Goal: Information Seeking & Learning: Learn about a topic

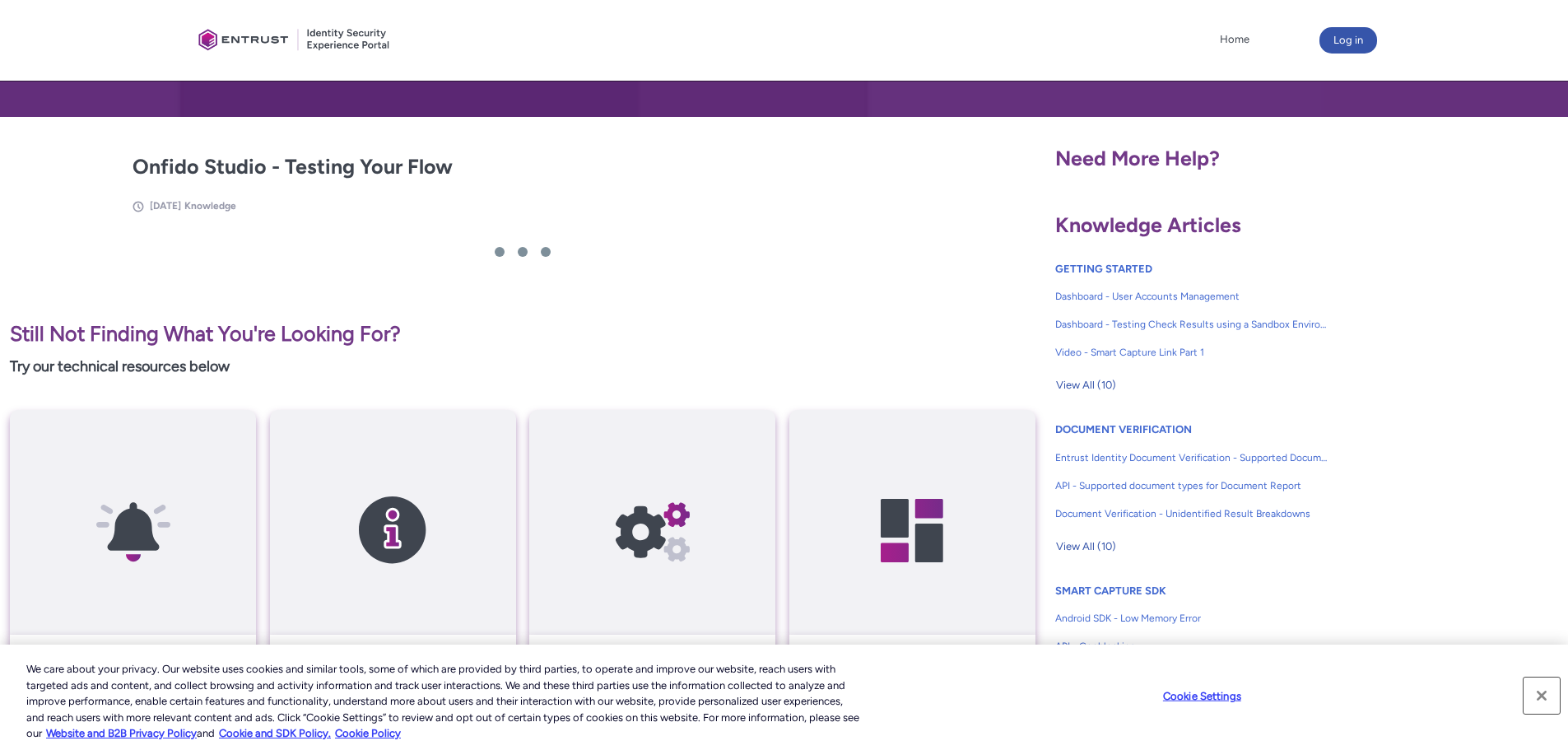
click at [1542, 694] on button "Close" at bounding box center [1542, 695] width 36 height 36
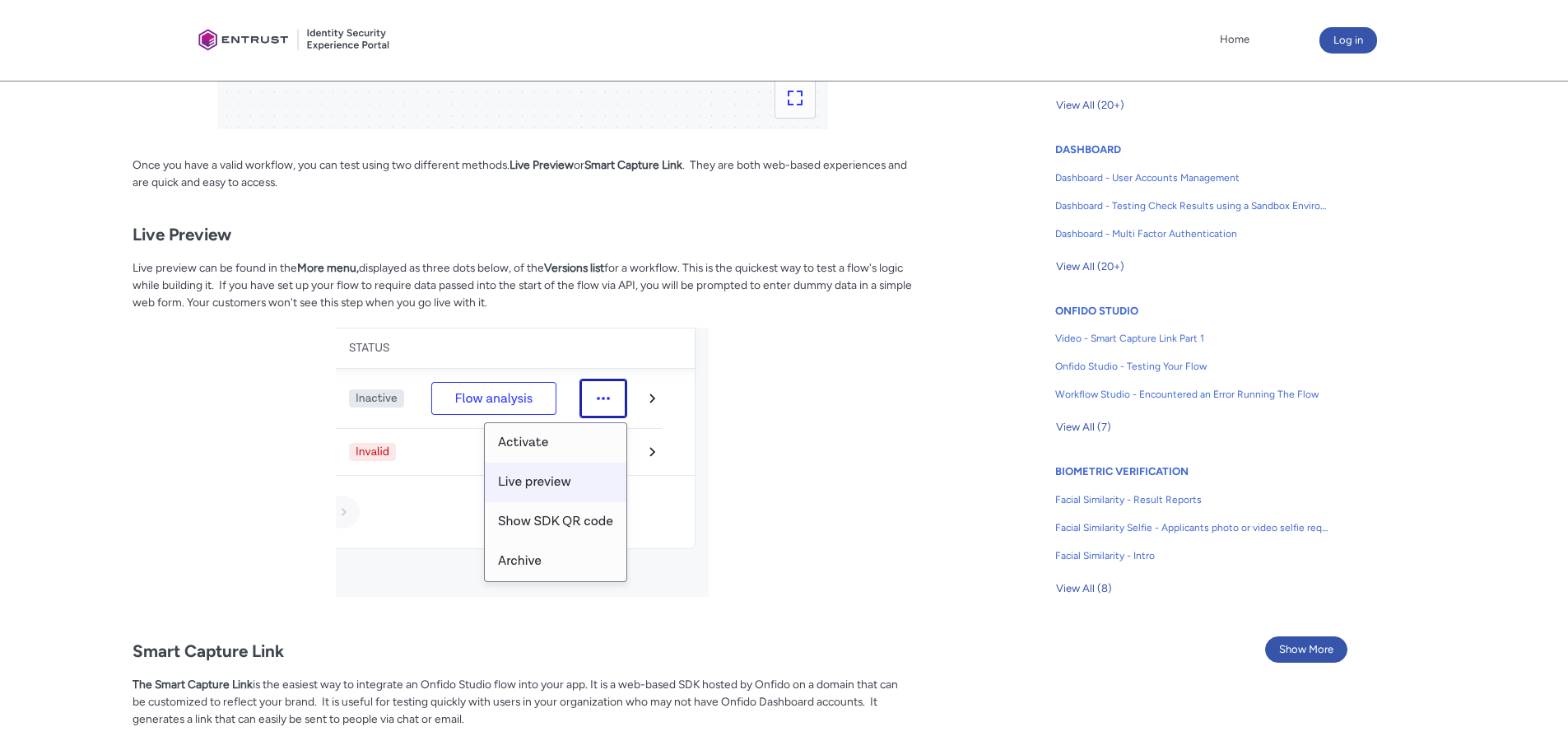
scroll to position [823, 0]
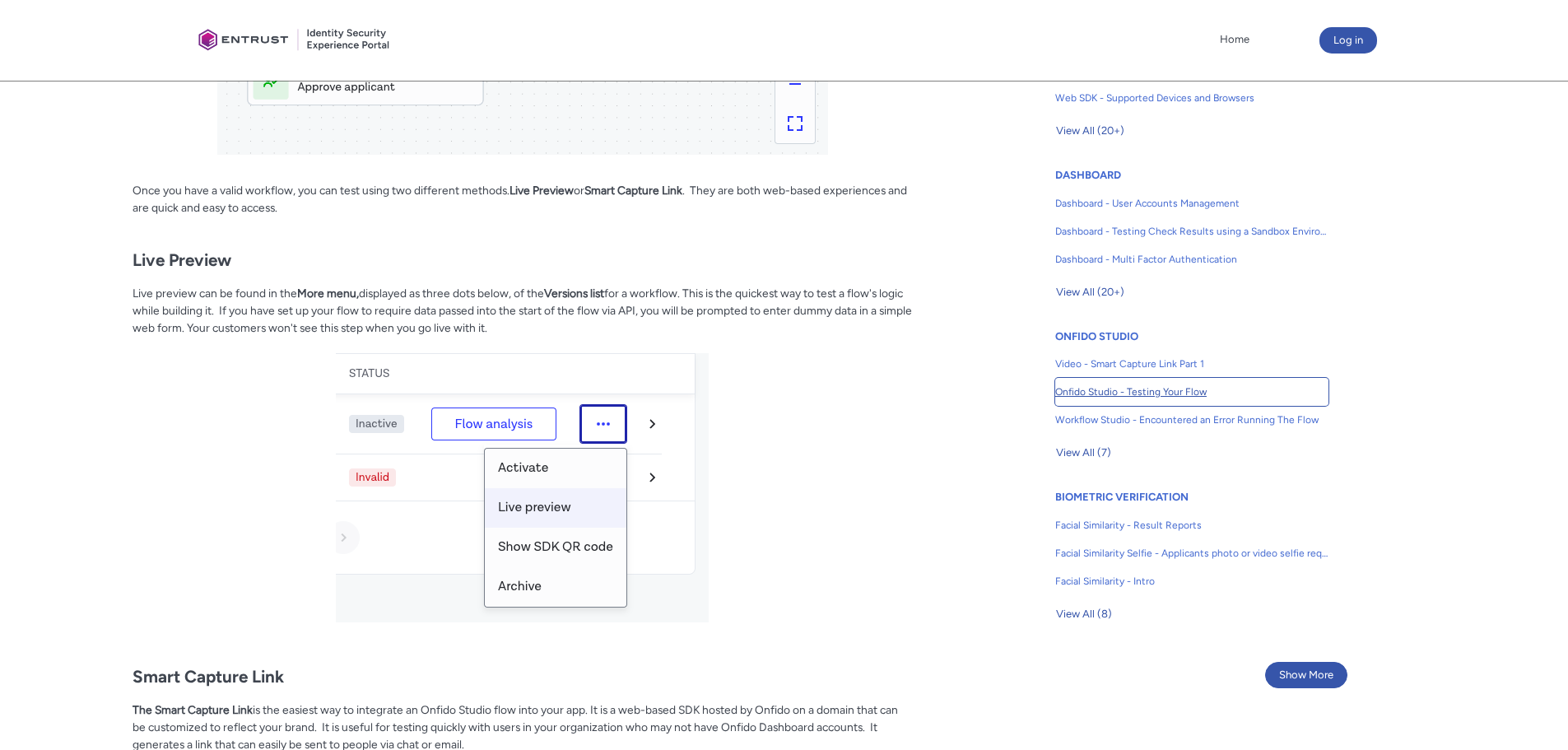
click at [1157, 390] on span "Onfido Studio - Testing Your Flow" at bounding box center [1192, 392] width 273 height 15
click at [1077, 450] on span "View All (7)" at bounding box center [1083, 453] width 55 height 25
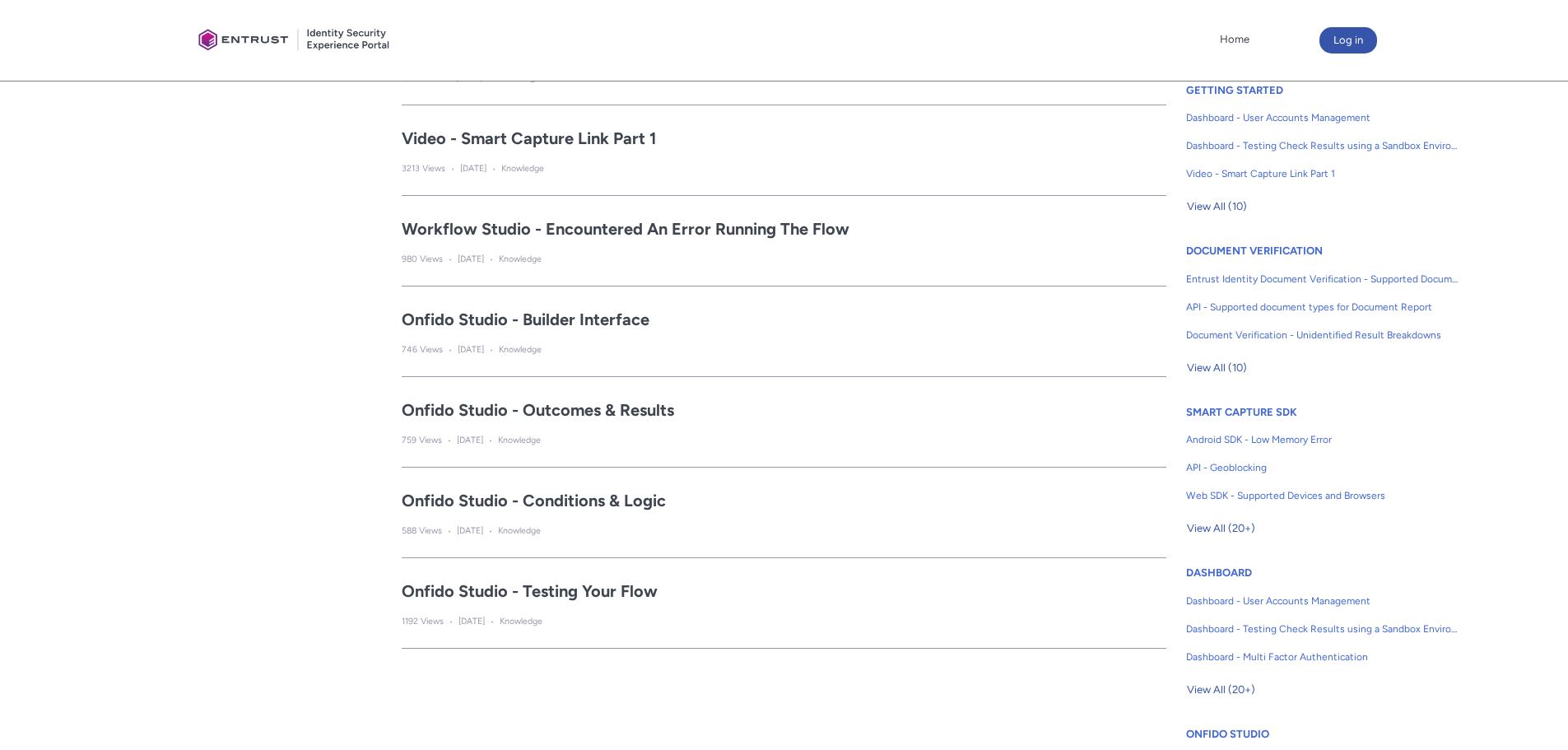
scroll to position [455, 0]
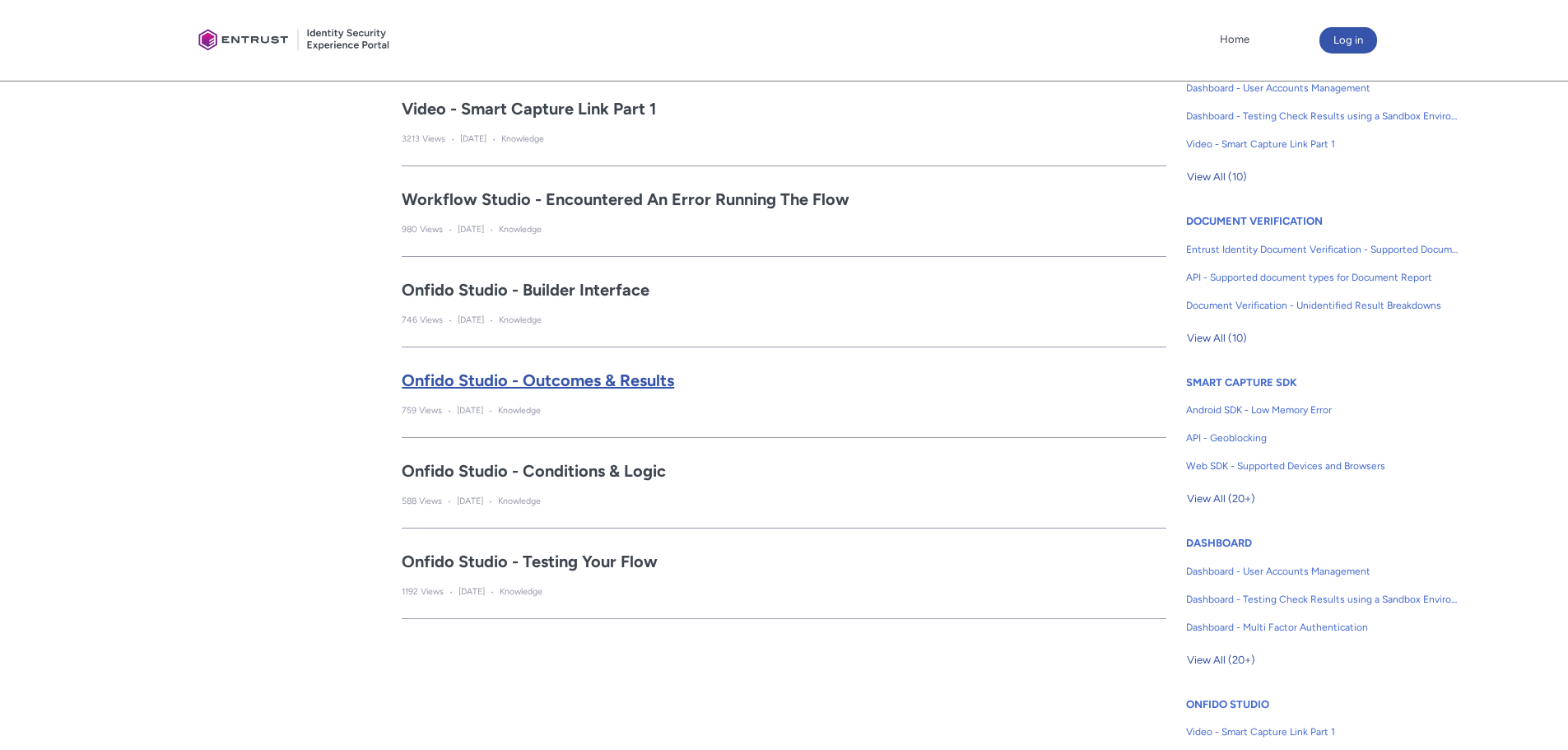
click at [625, 379] on h2 "Onfido Studio - Outcomes & Results" at bounding box center [784, 380] width 764 height 25
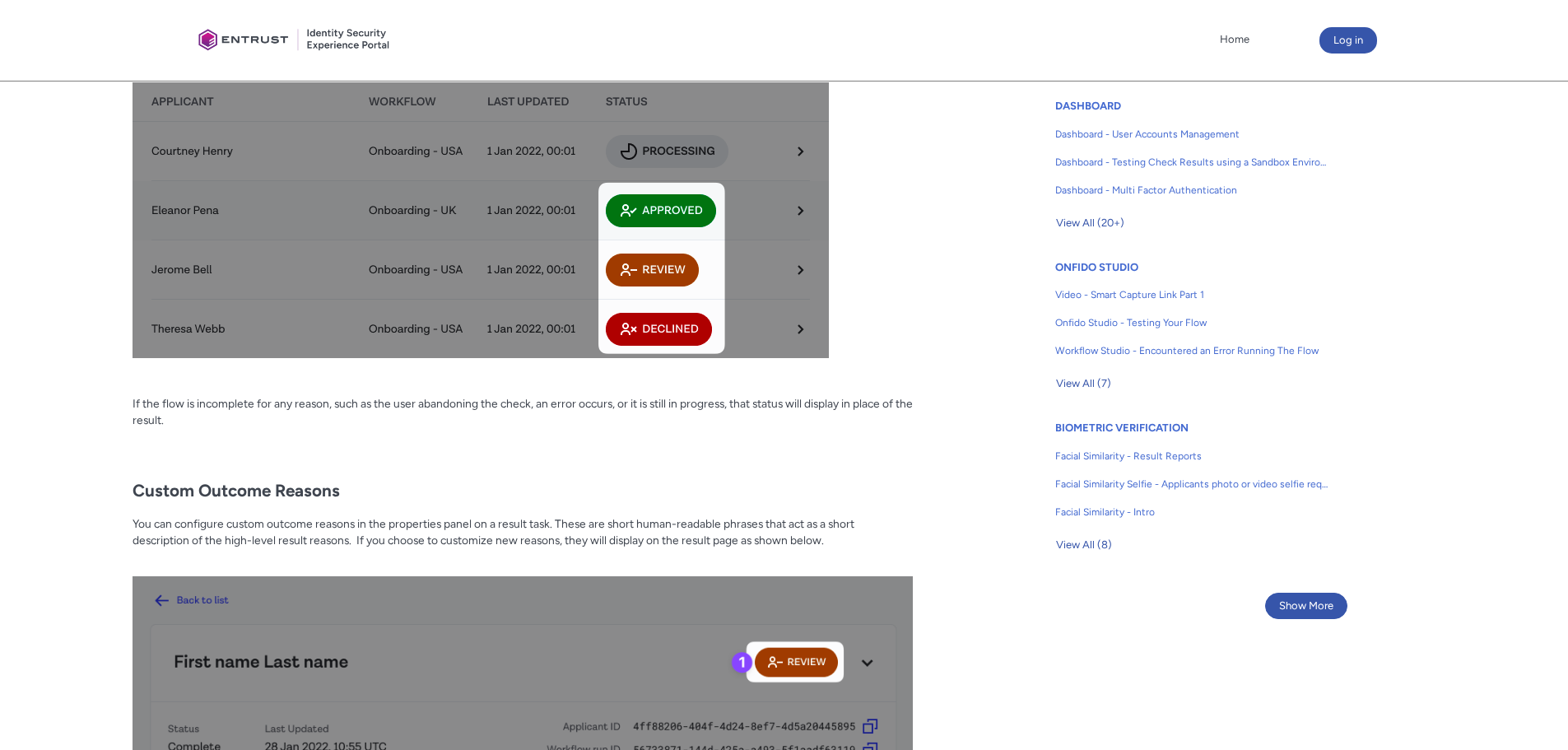
scroll to position [911, 0]
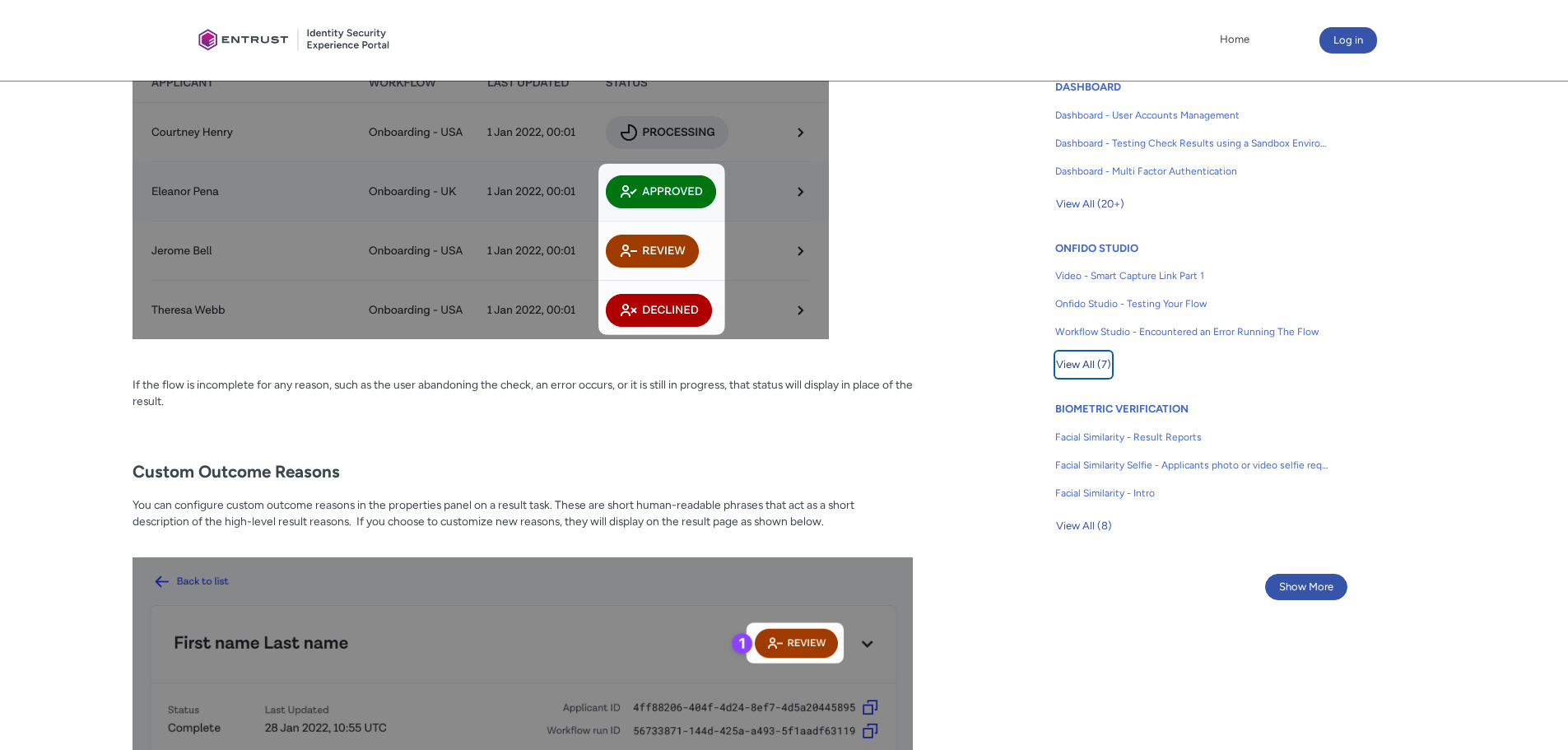
click at [1100, 356] on span "View All (7)" at bounding box center [1083, 364] width 55 height 25
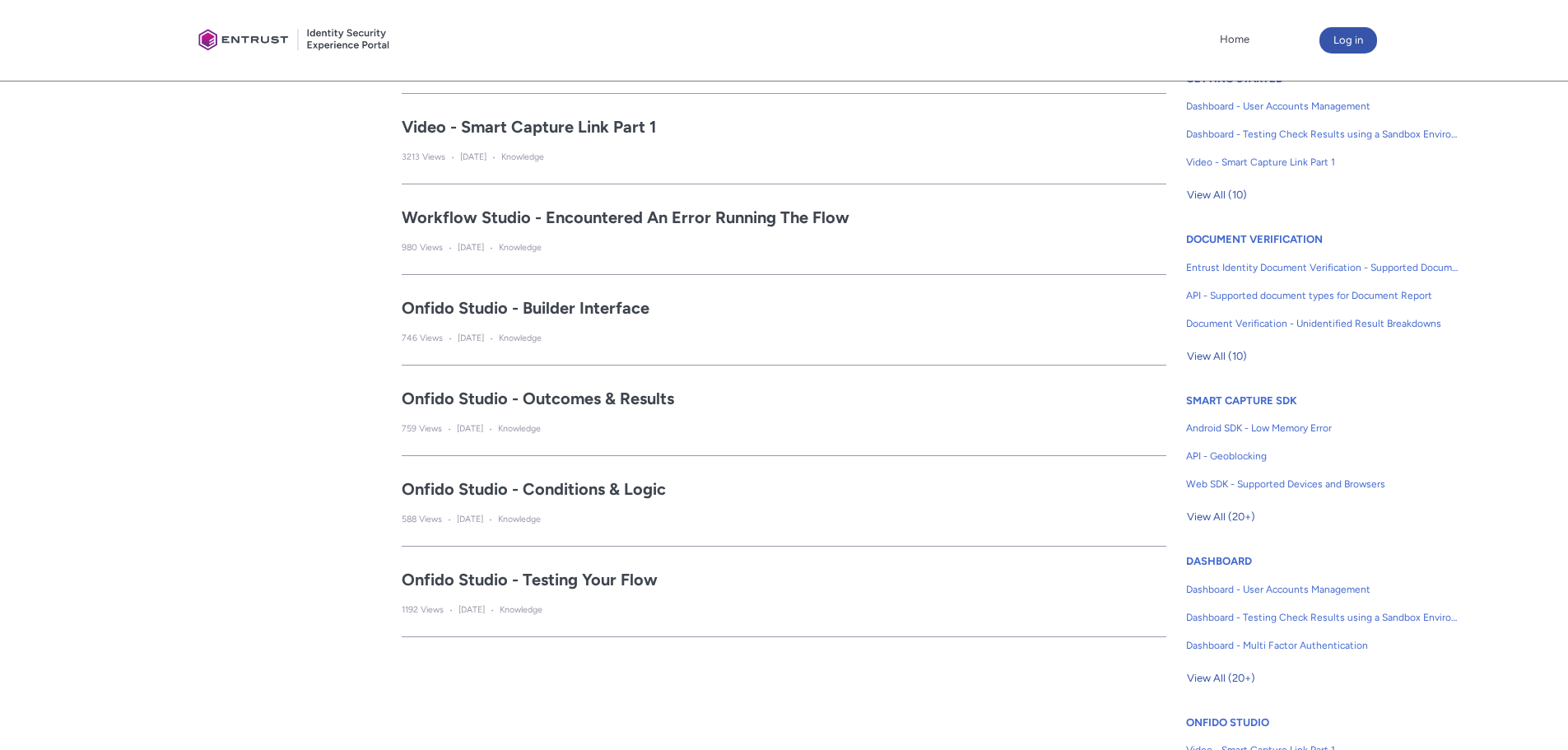
scroll to position [411, 0]
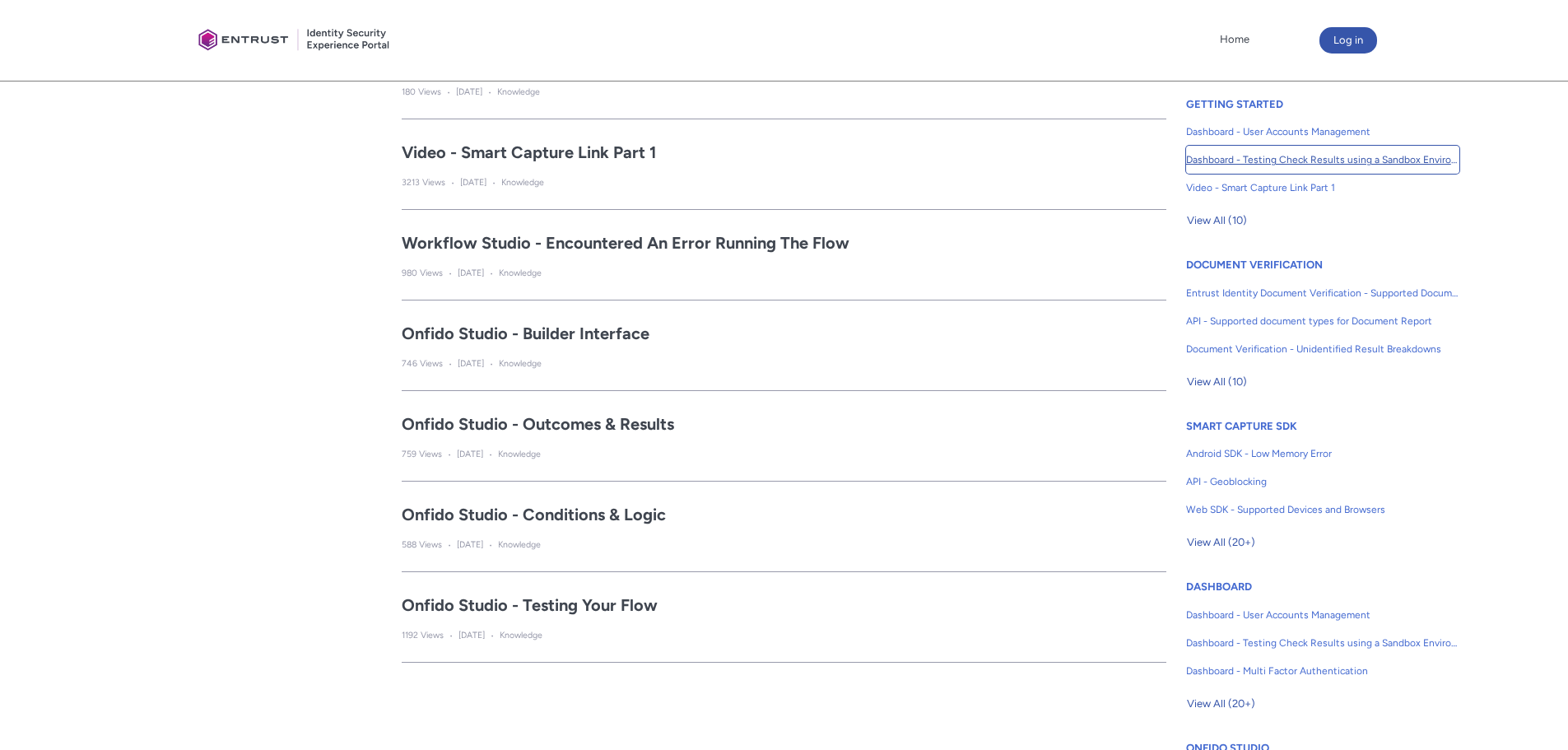
click at [1429, 156] on span "Dashboard - Testing Check Results using a Sandbox Environment" at bounding box center [1322, 160] width 273 height 15
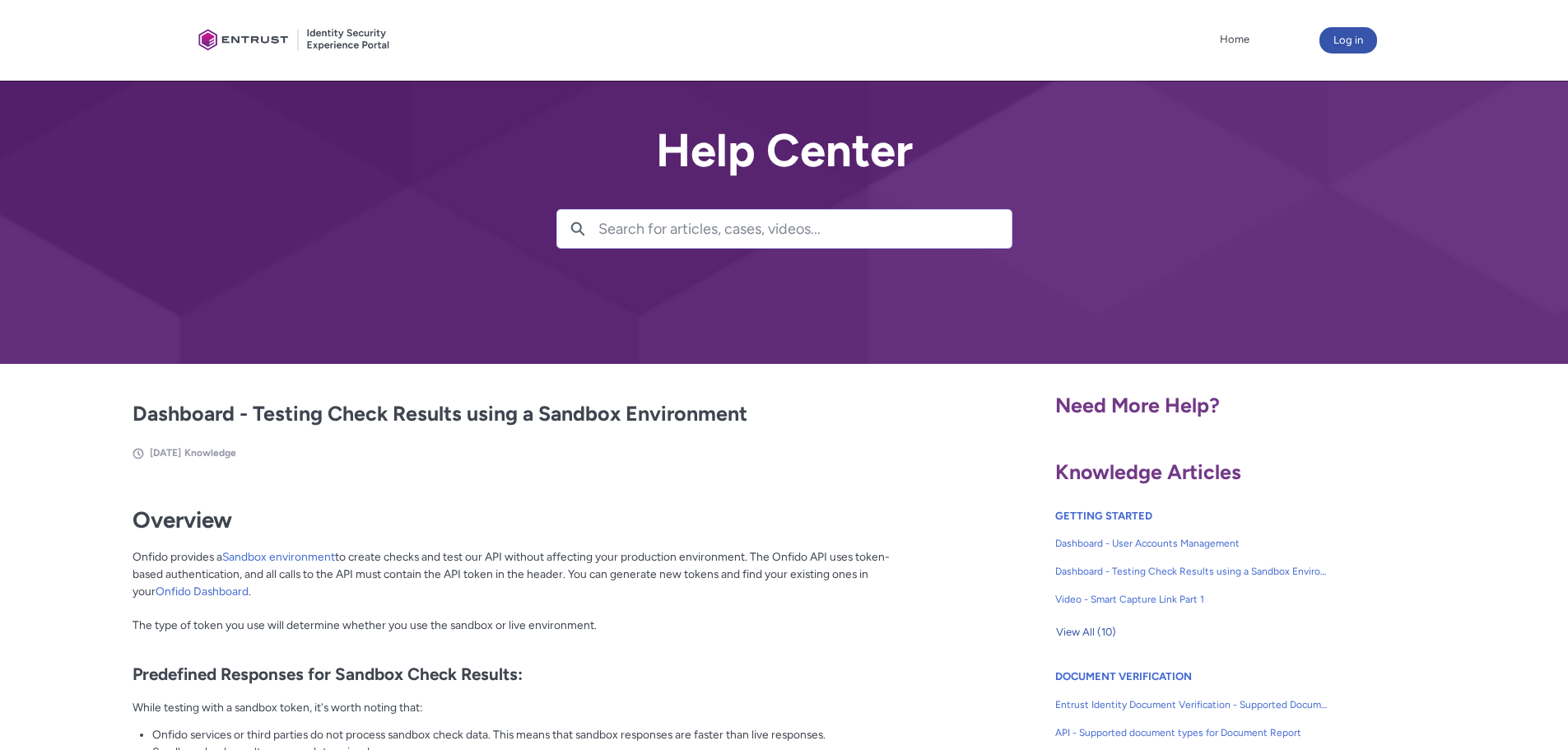
click at [336, 35] on div at bounding box center [295, 41] width 206 height 64
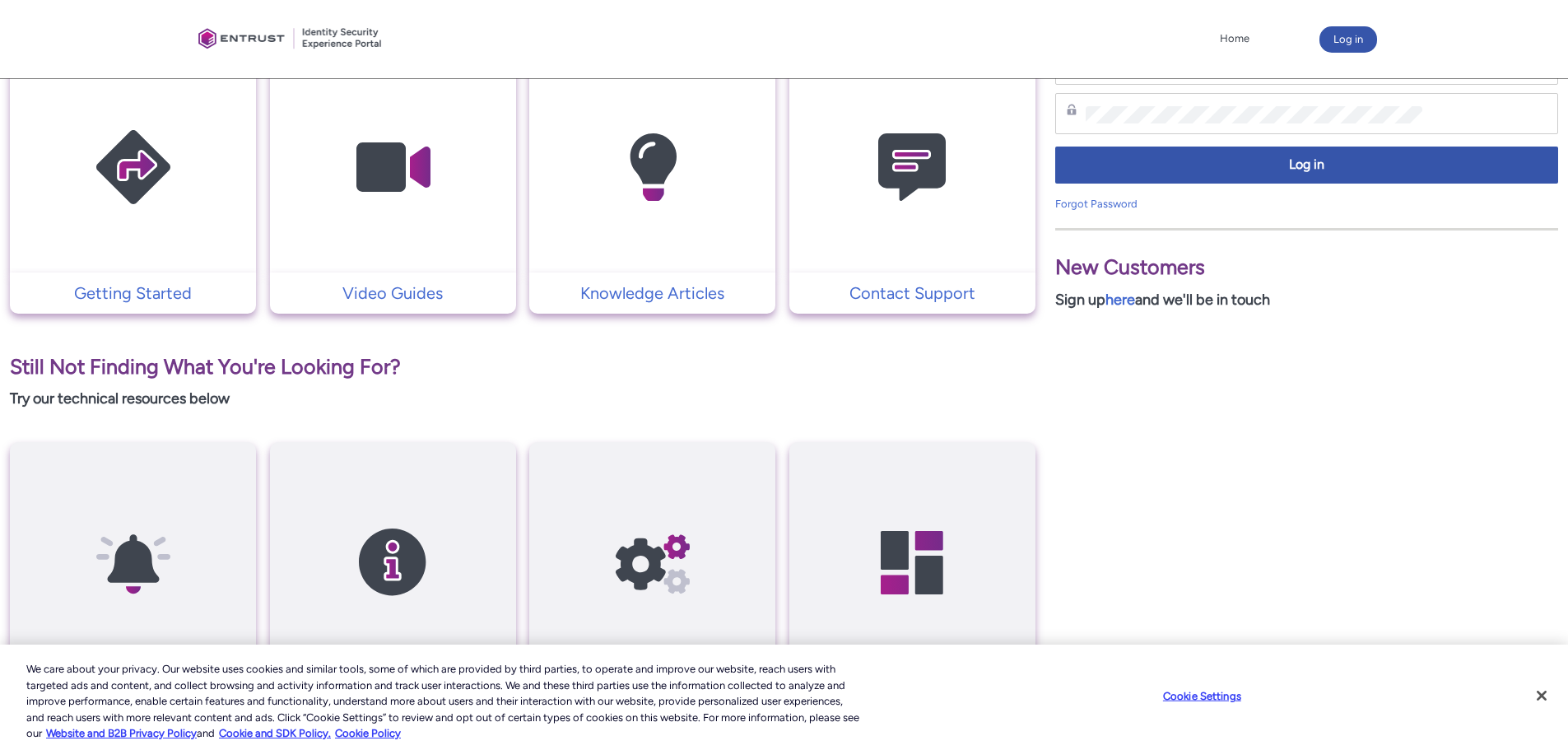
scroll to position [411, 0]
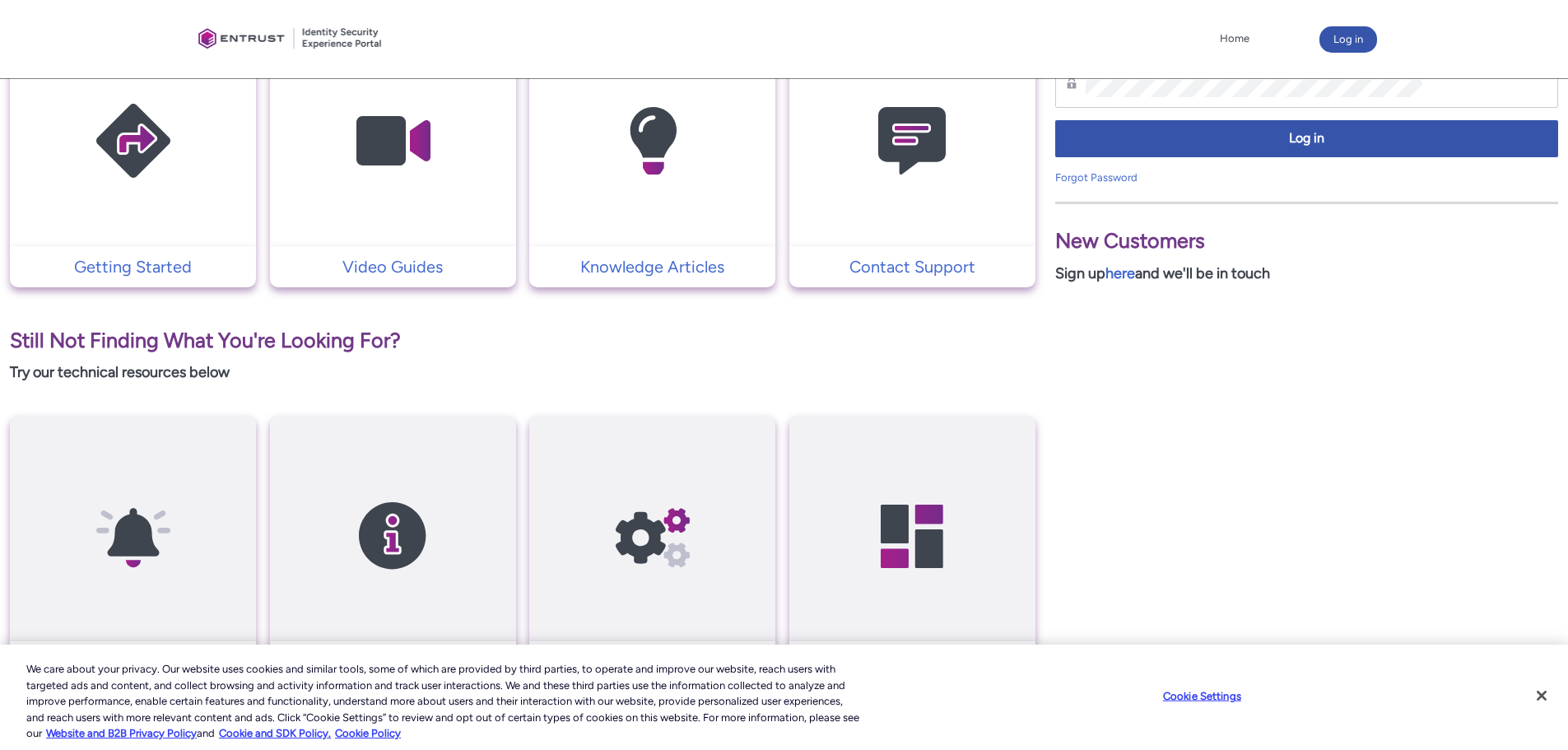
click at [125, 248] on td "Getting Started" at bounding box center [132, 267] width 246 height 42
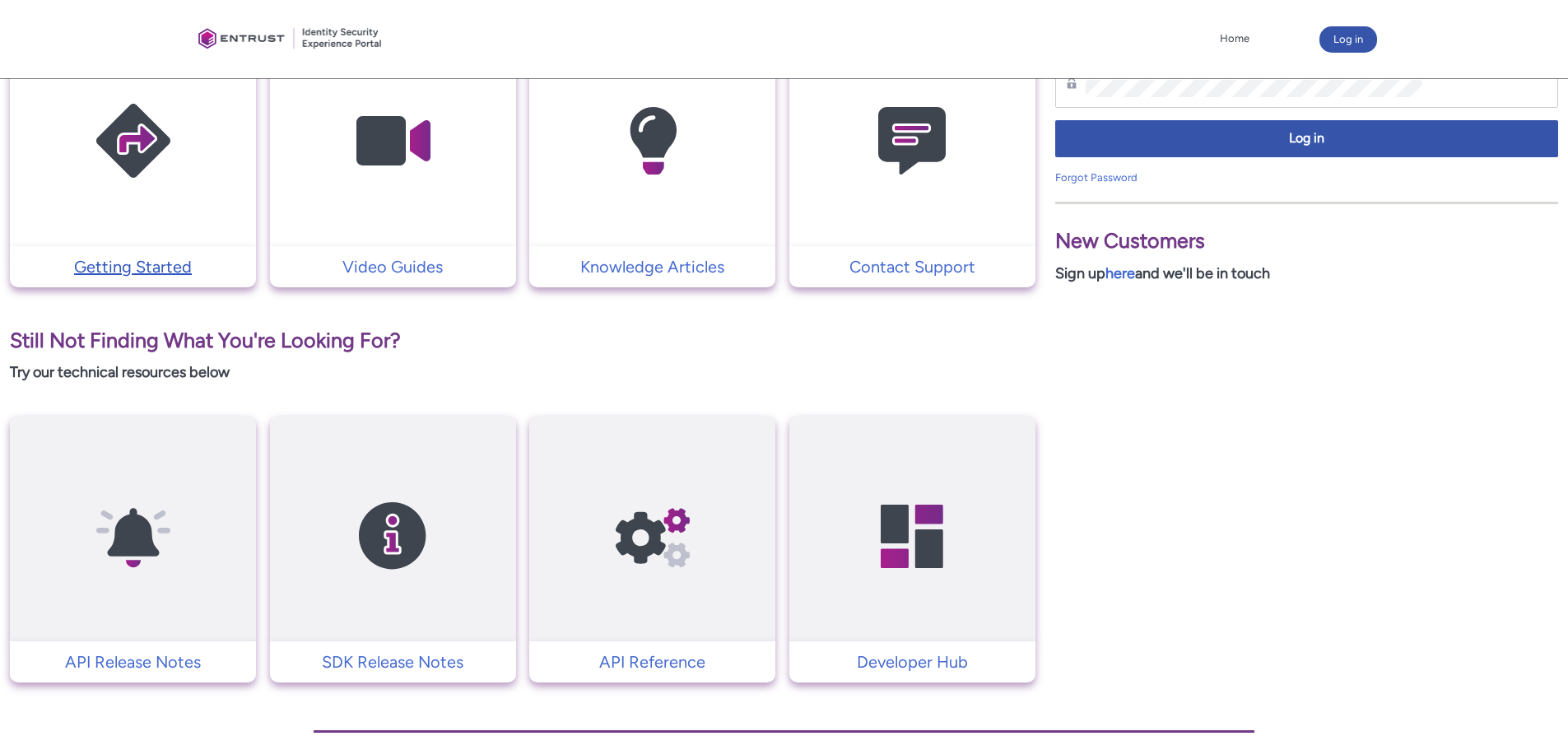
click at [131, 261] on p "Getting Started" at bounding box center [132, 267] width 230 height 25
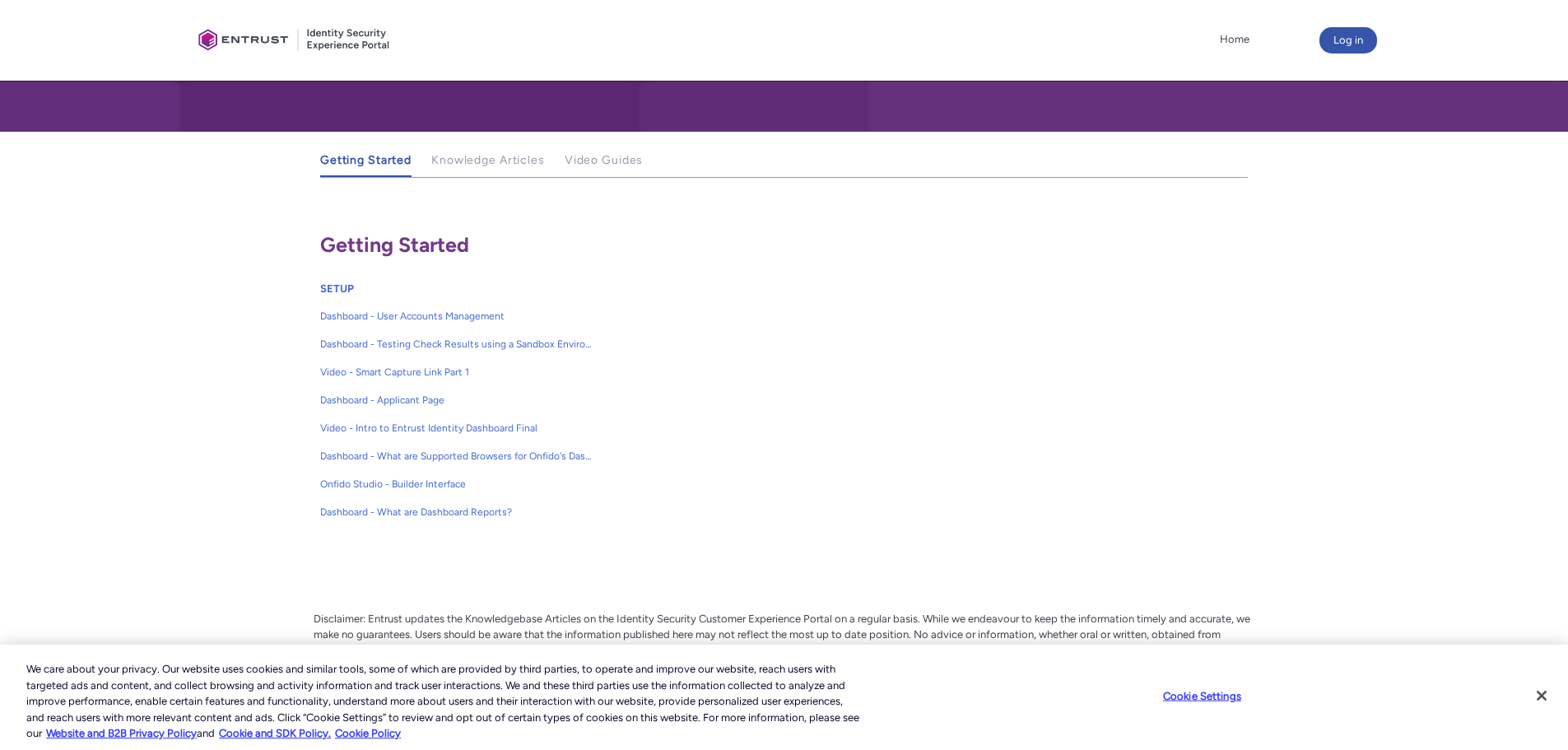
scroll to position [288, 0]
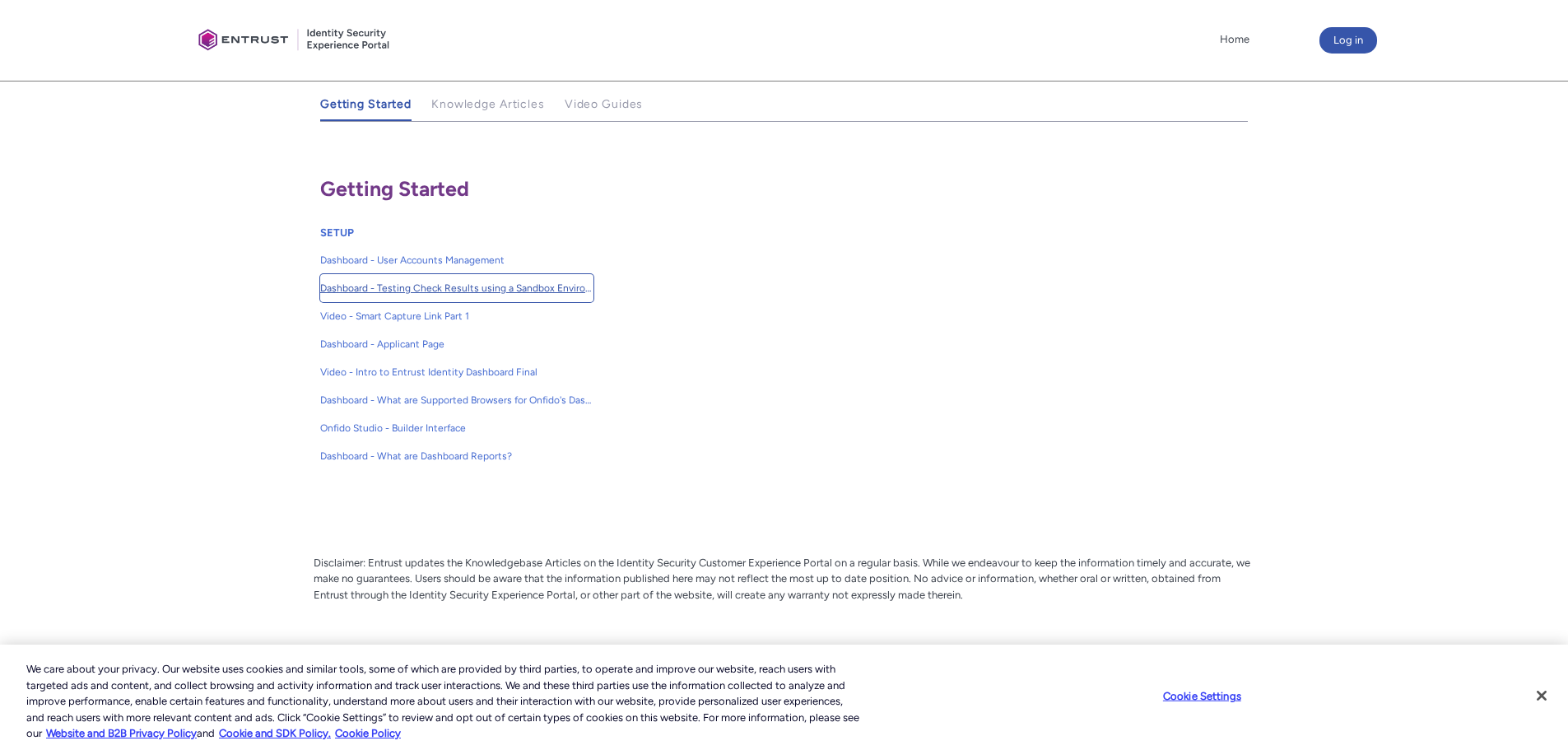
click at [504, 289] on span "Dashboard - Testing Check Results using a Sandbox Environment" at bounding box center [457, 288] width 273 height 15
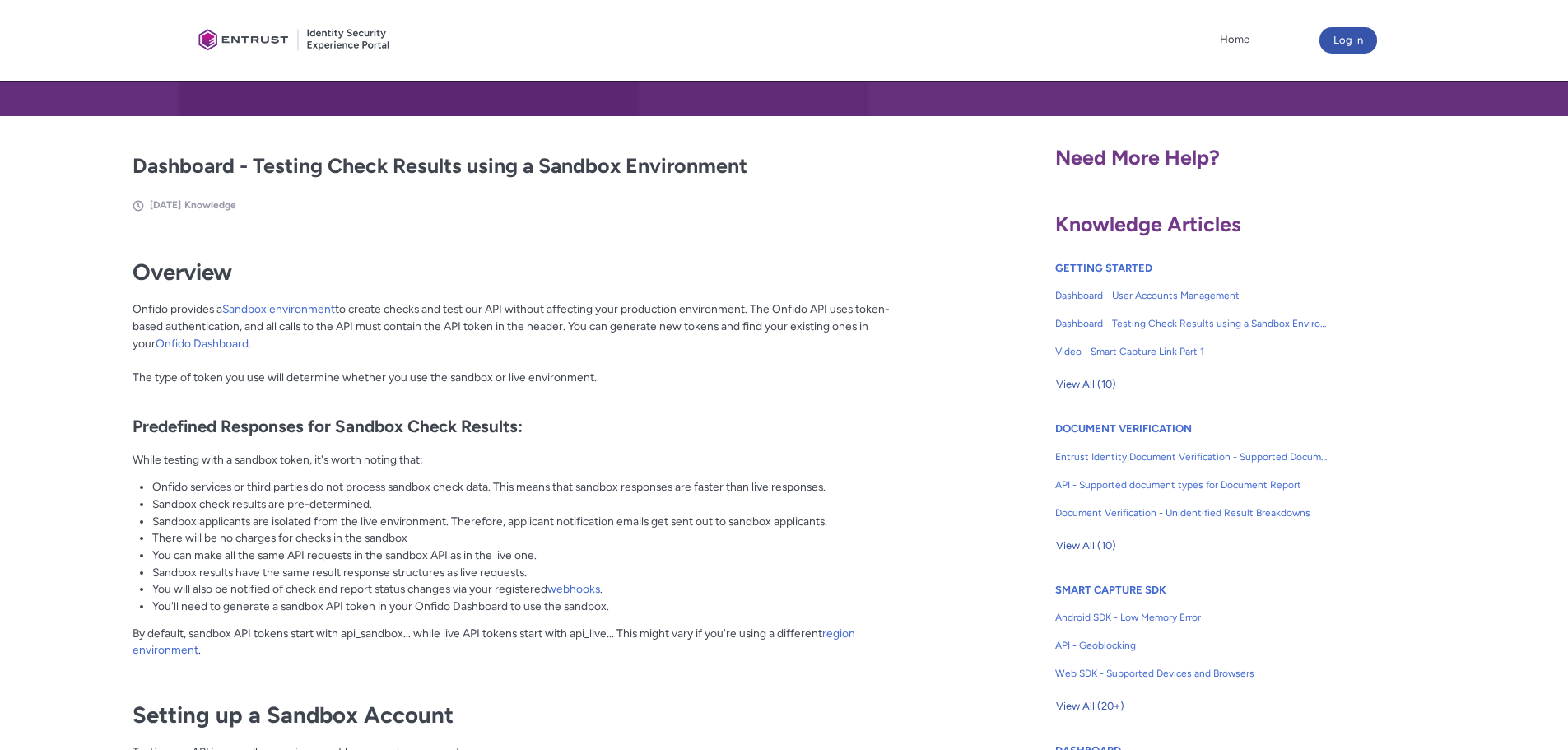
scroll to position [247, 0]
click at [175, 343] on link "Onfido Dashboard" at bounding box center [201, 344] width 93 height 13
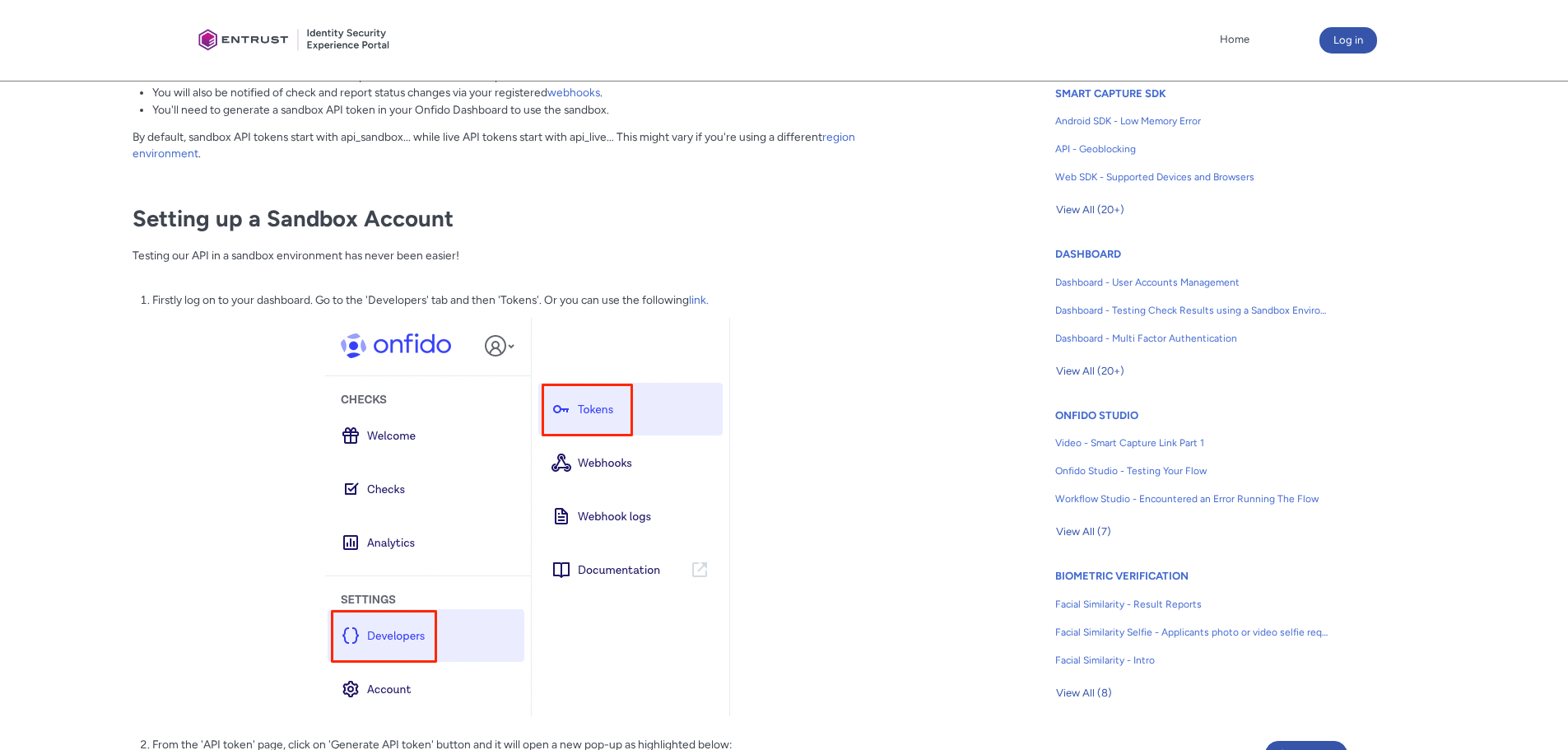
scroll to position [658, 0]
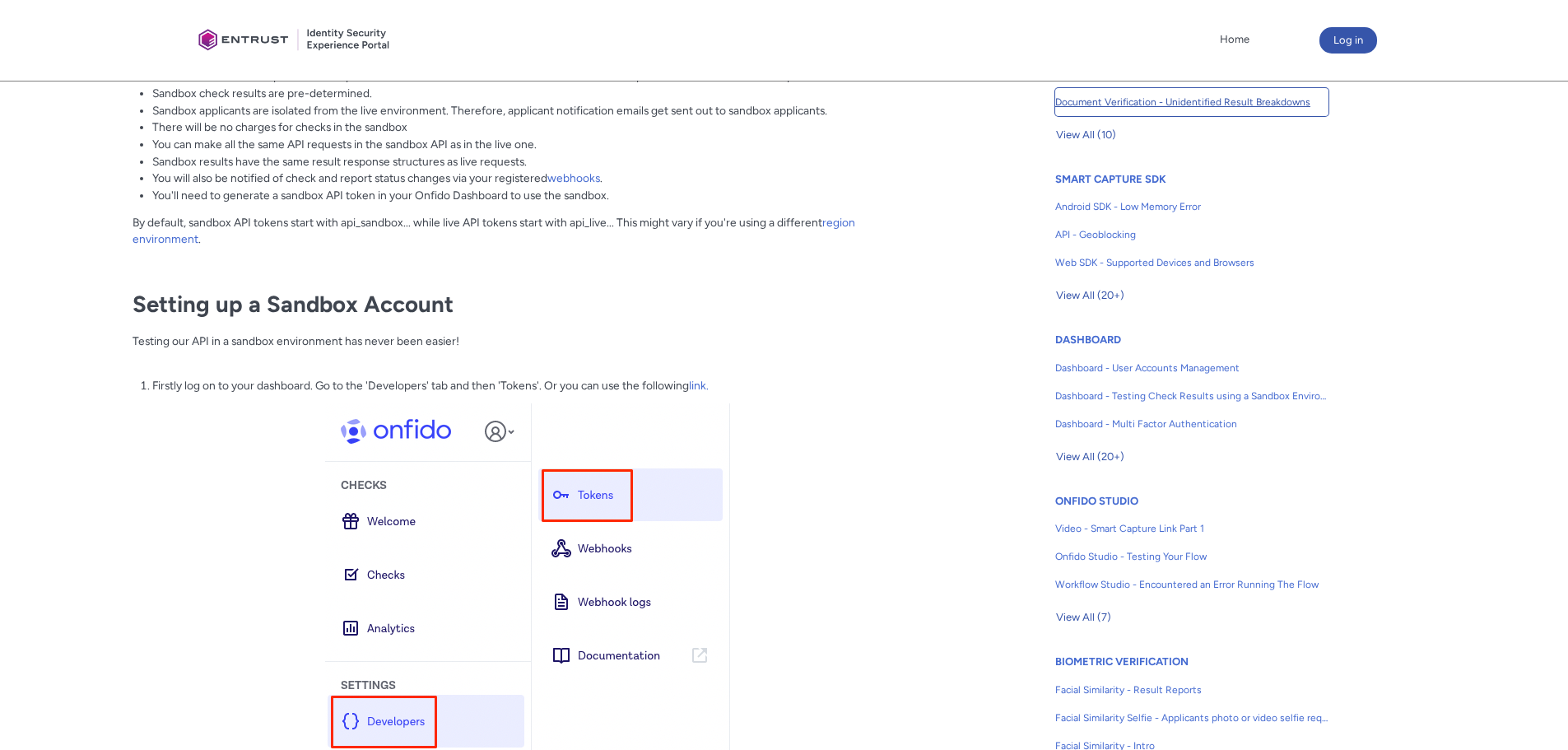
click at [1250, 98] on span "Document Verification - Unidentified Result Breakdowns" at bounding box center [1192, 102] width 273 height 15
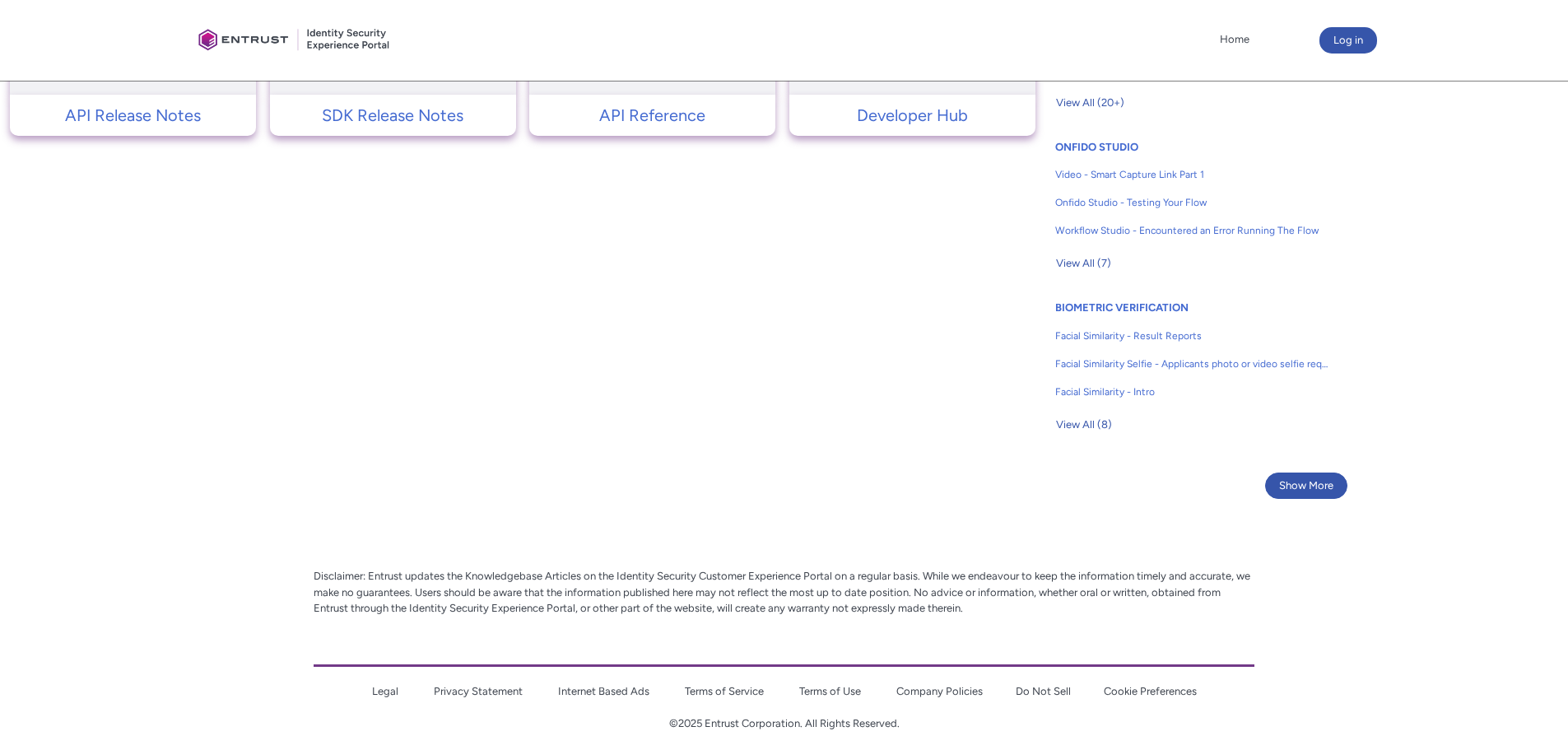
scroll to position [1025, 0]
